Goal: Task Accomplishment & Management: Manage account settings

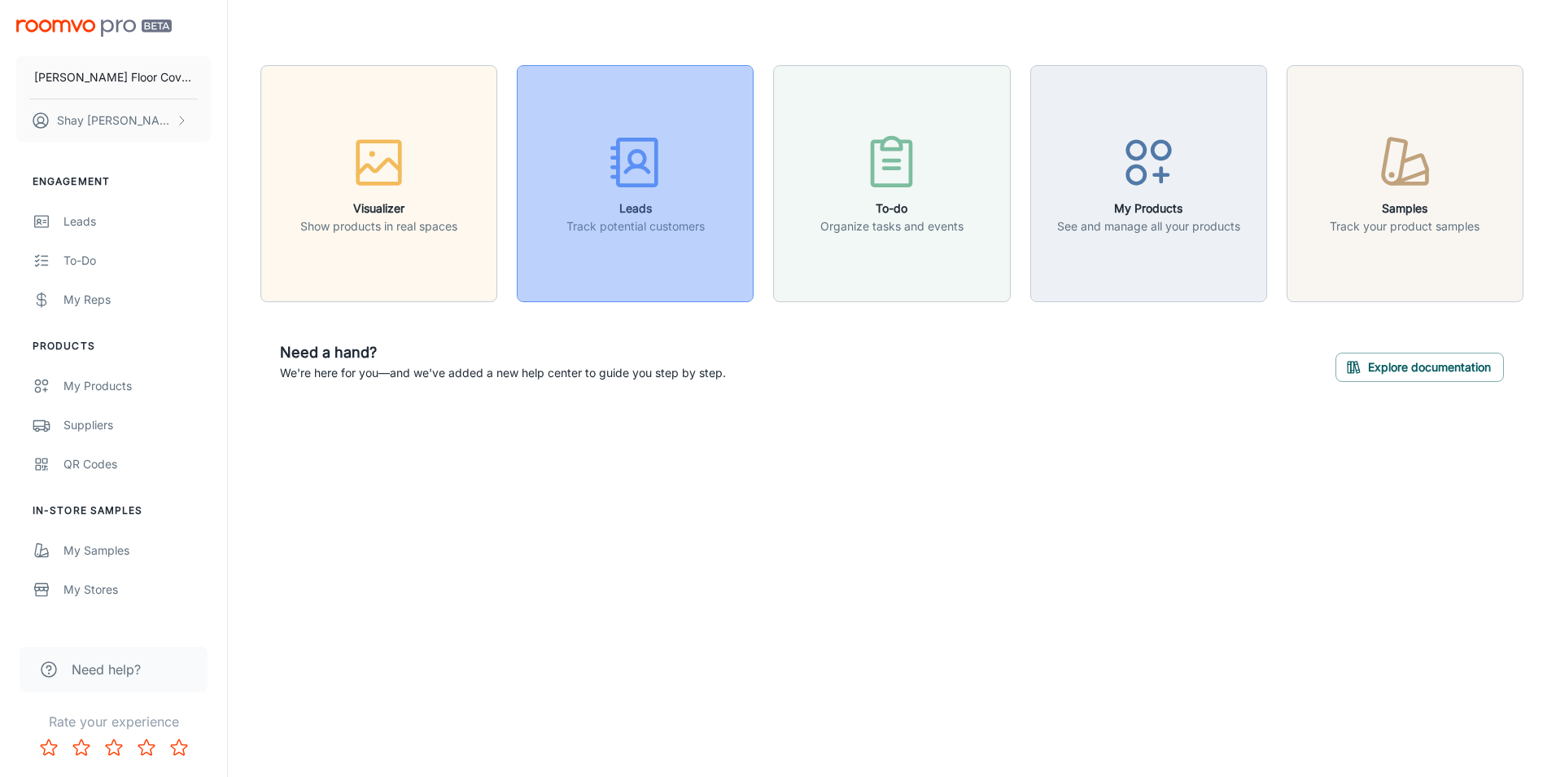
click at [653, 182] on icon "button" at bounding box center [635, 162] width 61 height 61
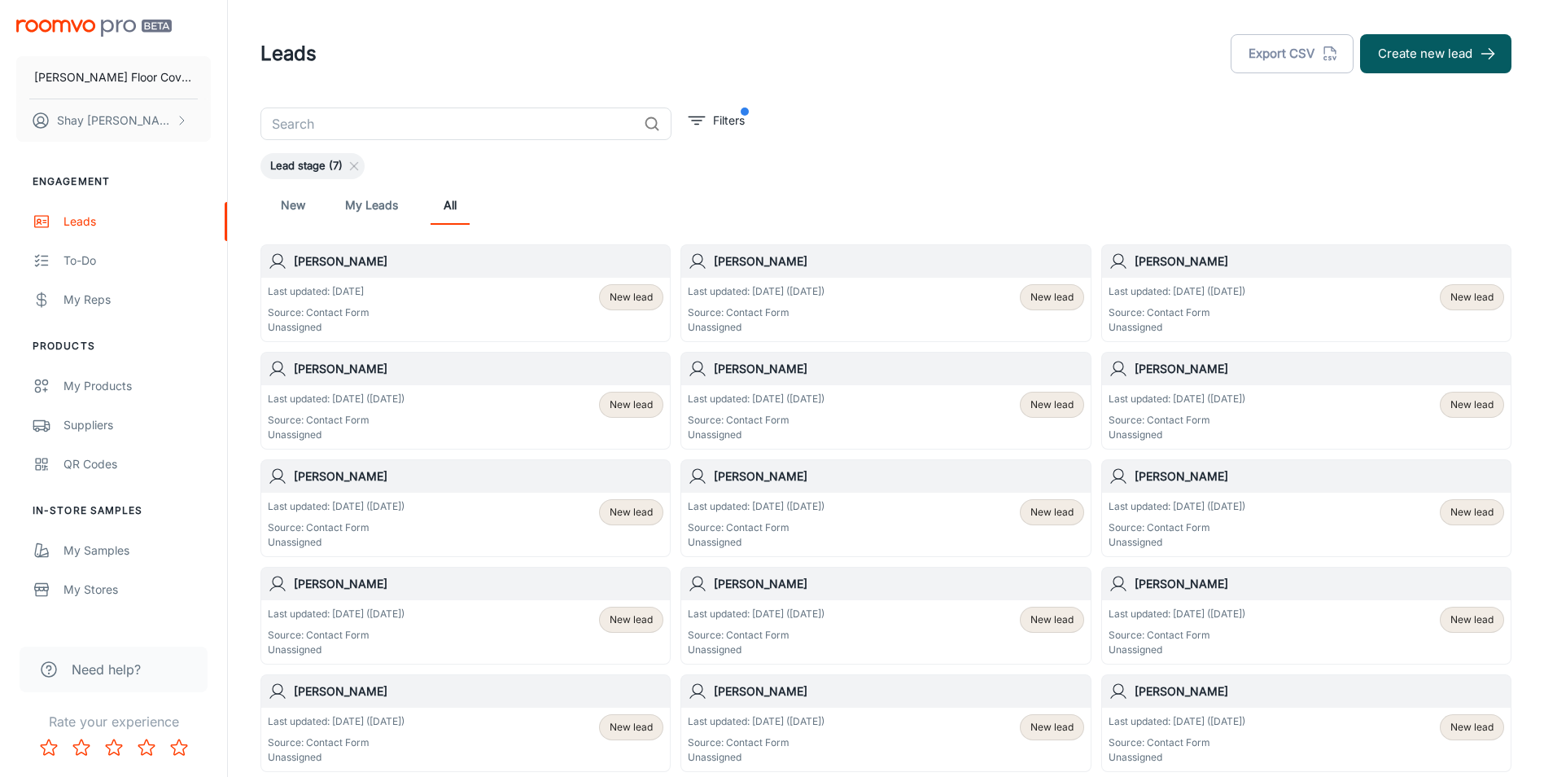
click at [869, 295] on div "Last updated: [DATE] ([DATE]) Source: Contact Form Unassigned New lead" at bounding box center [886, 309] width 396 height 50
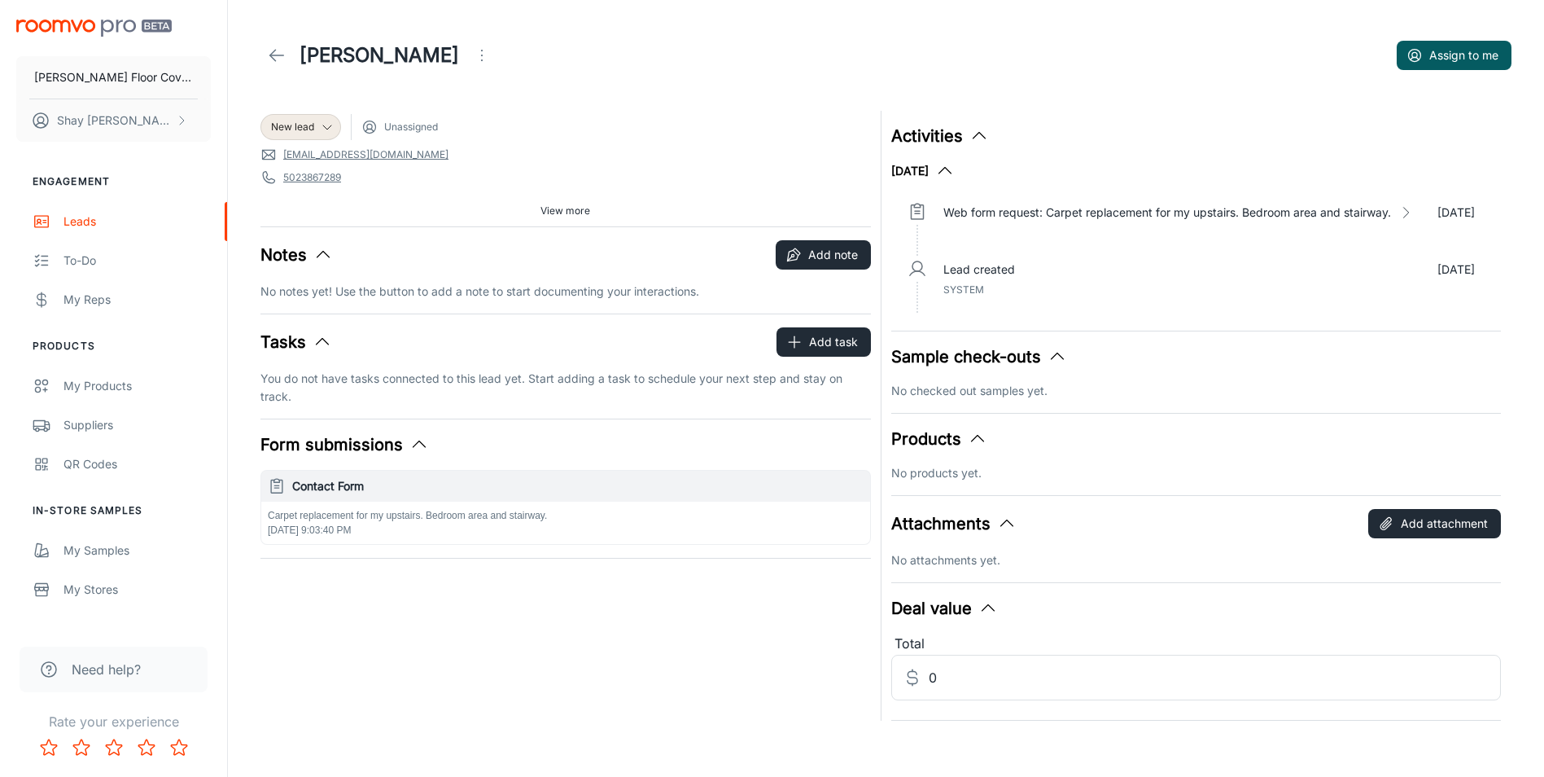
click at [276, 49] on icon at bounding box center [277, 56] width 20 height 20
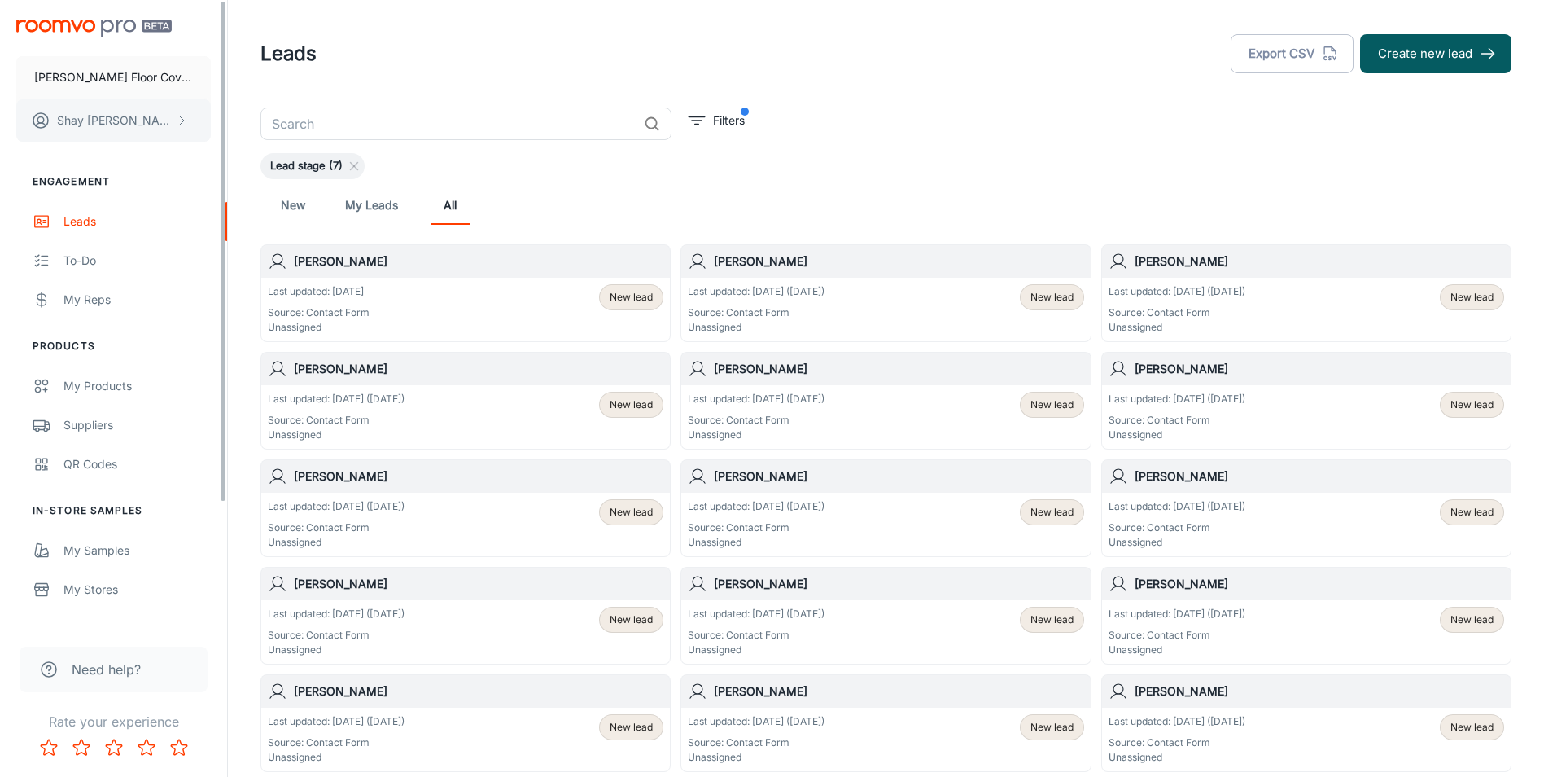
click at [170, 116] on button "[PERSON_NAME]" at bounding box center [113, 120] width 195 height 42
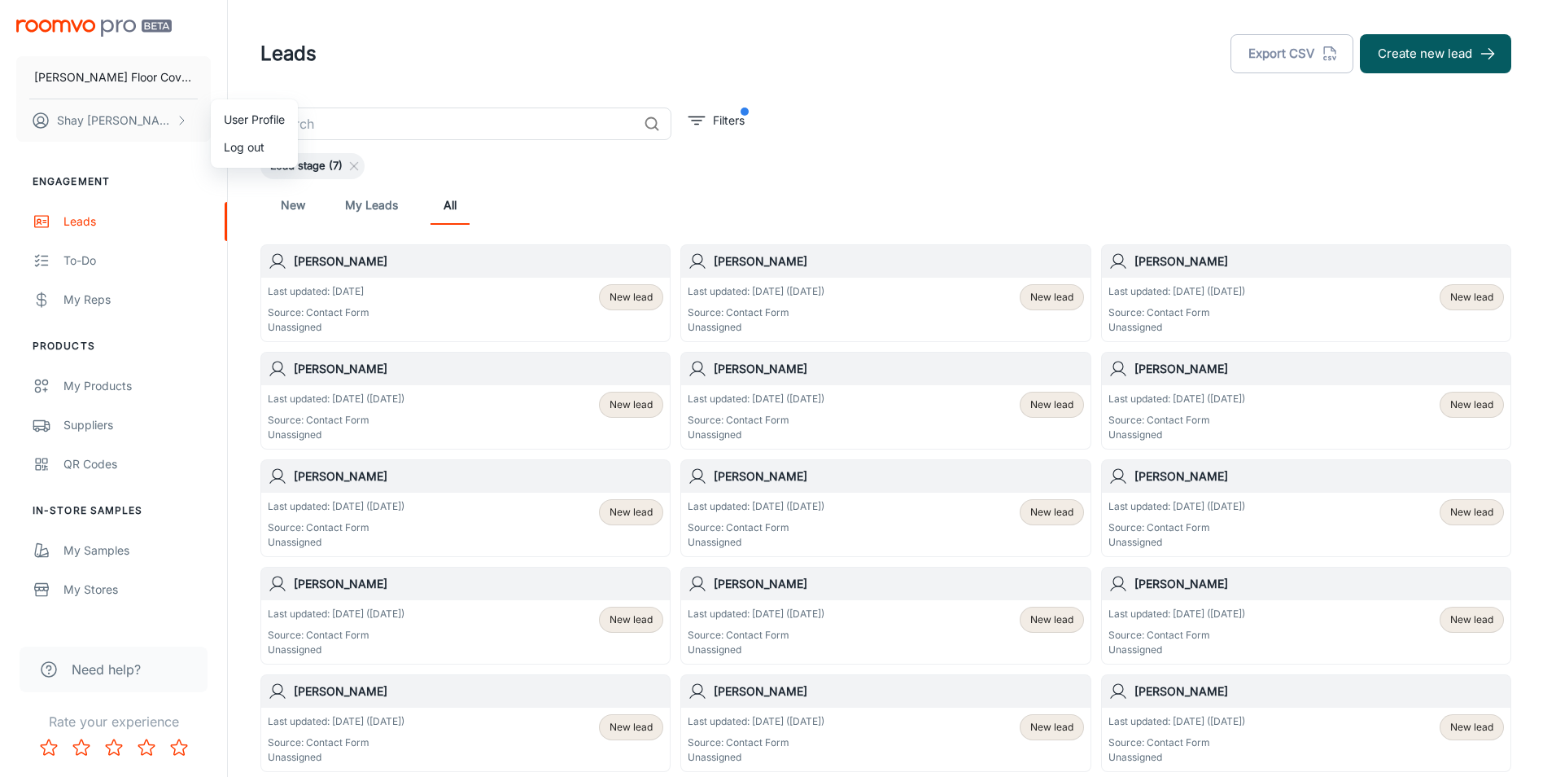
click at [239, 153] on li "Log out" at bounding box center [254, 147] width 87 height 28
